Goal: Check status: Check status

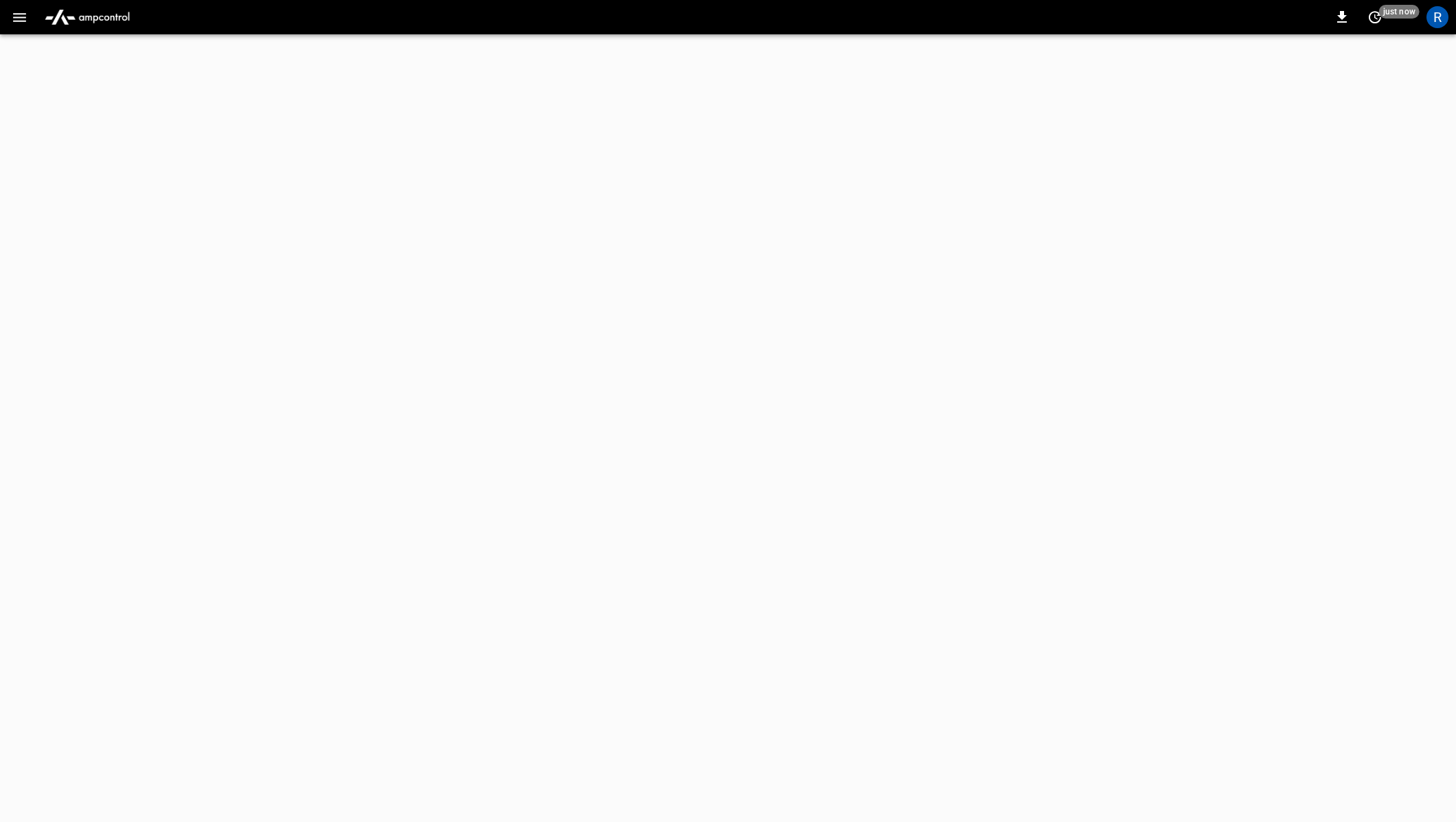
click at [12, 17] on icon "button" at bounding box center [19, 17] width 17 height 17
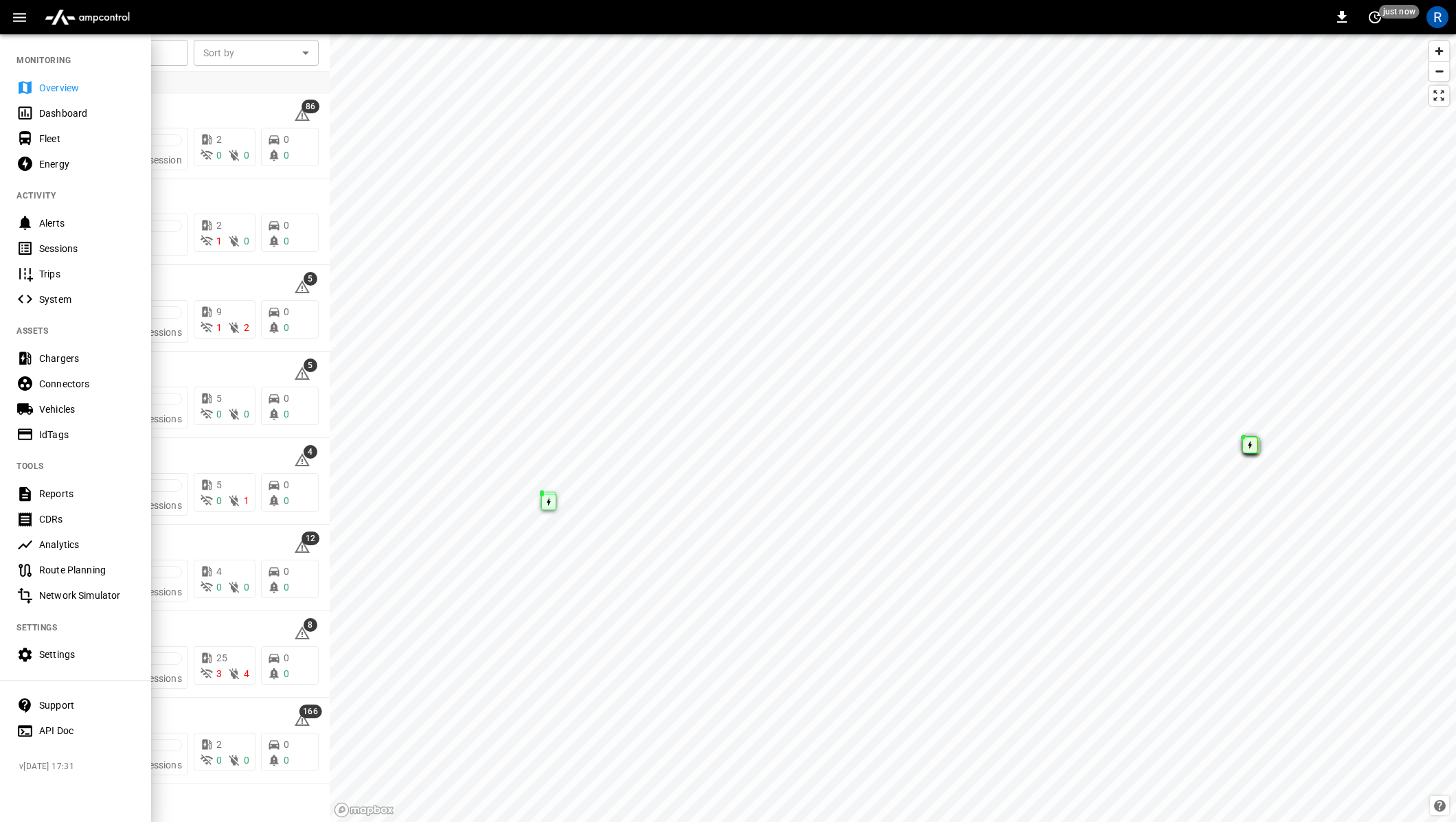
click at [458, 402] on div at bounding box center [728, 411] width 1456 height 822
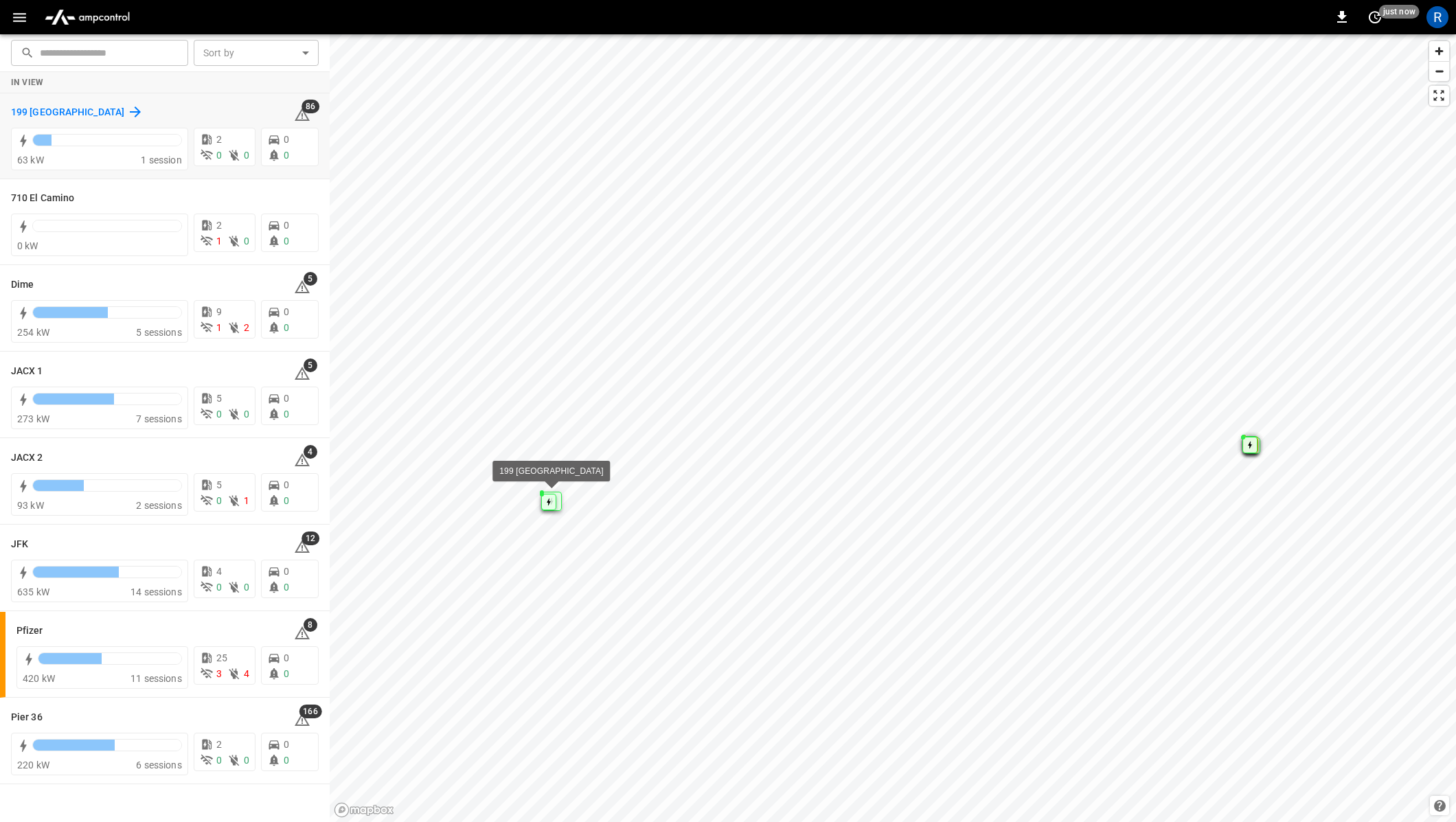
click at [48, 104] on div "199 [GEOGRAPHIC_DATA]" at bounding box center [77, 112] width 133 height 17
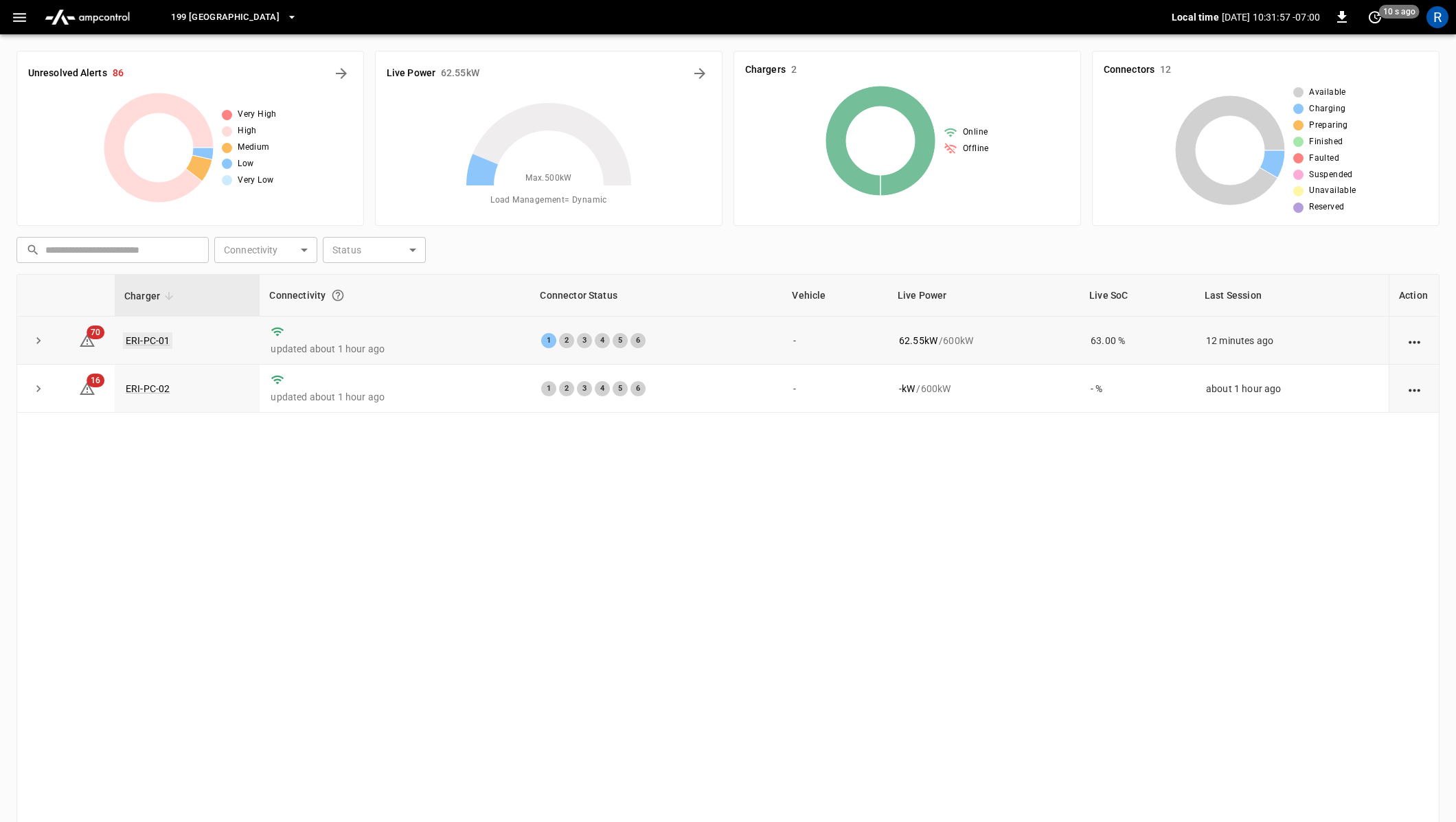
click at [155, 341] on link "ERI-PC-01" at bounding box center [148, 341] width 50 height 17
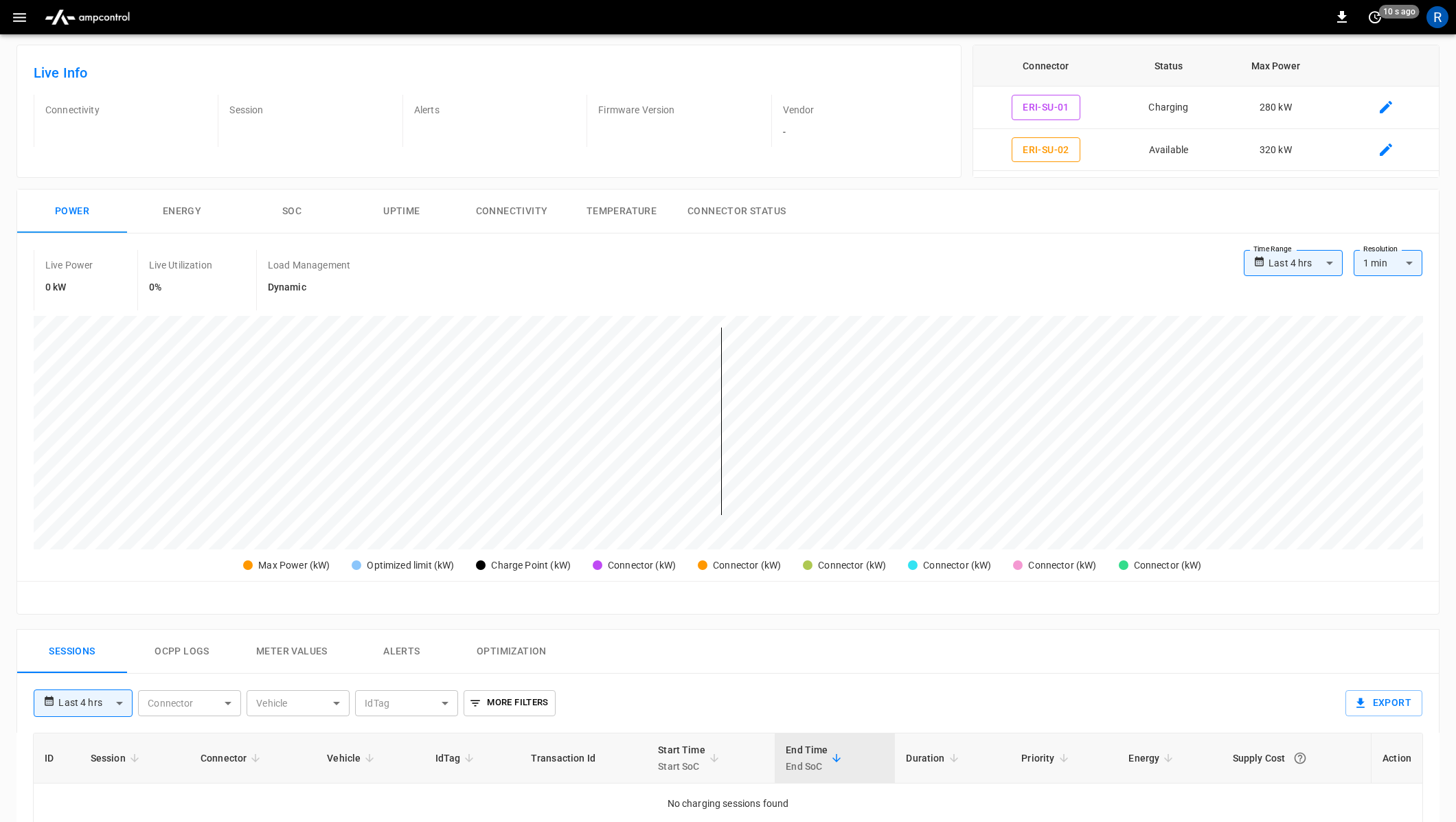
scroll to position [285, 0]
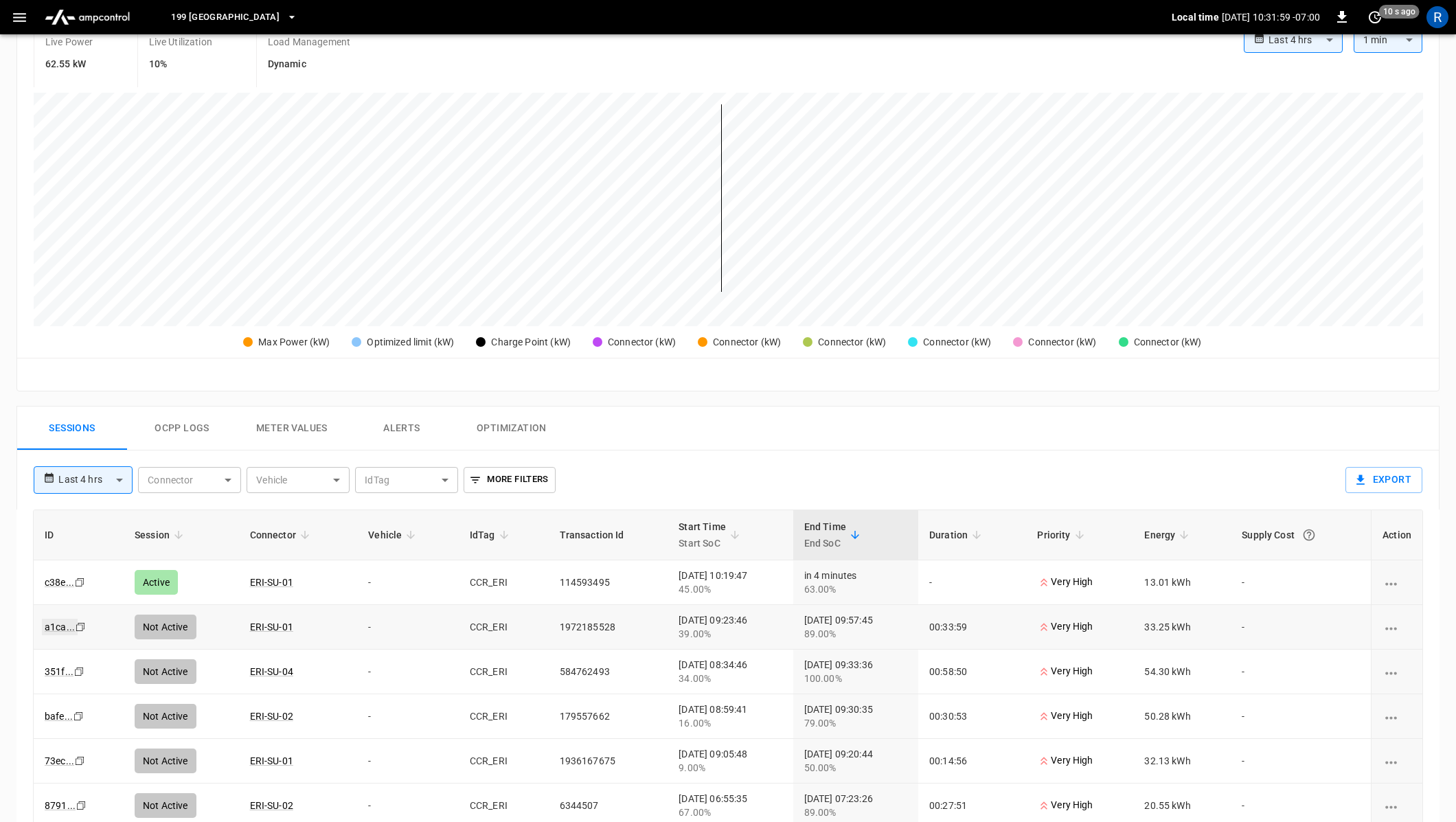
click at [63, 624] on link "a1ca ..." at bounding box center [59, 627] width 36 height 17
